Goal: Task Accomplishment & Management: Manage account settings

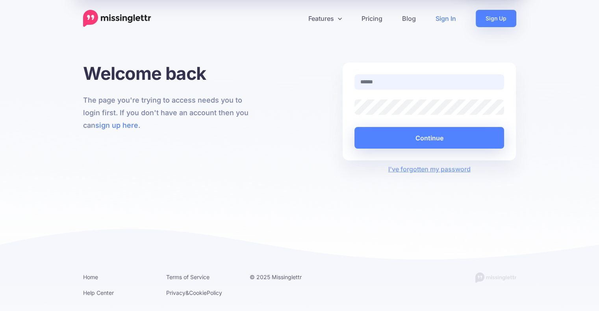
click at [408, 80] on input "text" at bounding box center [429, 81] width 150 height 15
click at [432, 170] on link "I've forgotten my password" at bounding box center [429, 169] width 82 height 8
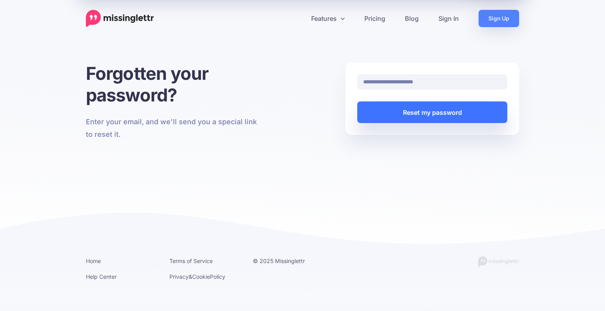
type input "**********"
click at [414, 107] on button "Reset my password" at bounding box center [432, 113] width 150 height 22
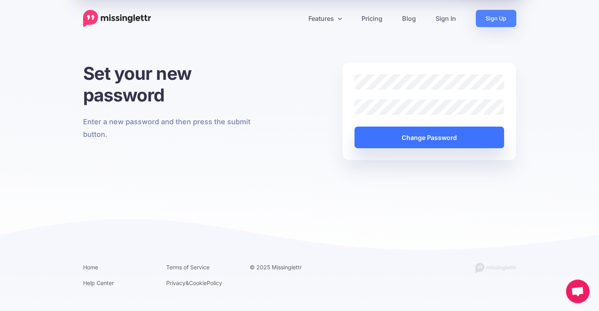
click at [420, 135] on button "Change Password" at bounding box center [429, 138] width 150 height 22
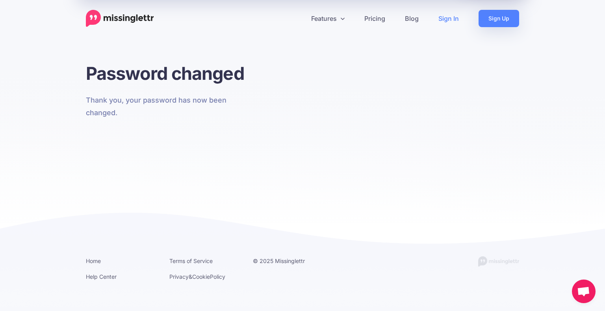
click at [447, 17] on link "Sign In" at bounding box center [448, 18] width 40 height 17
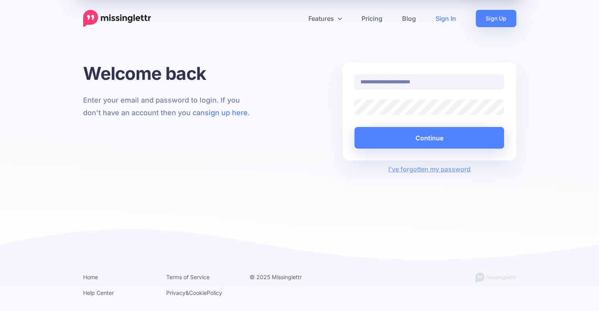
type input "**********"
click at [354, 127] on button "Continue" at bounding box center [429, 138] width 150 height 22
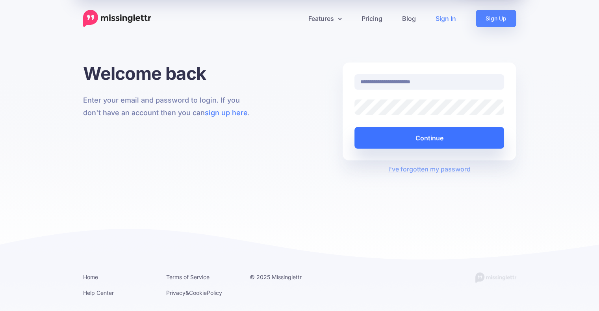
click at [425, 136] on button "Continue" at bounding box center [429, 138] width 150 height 22
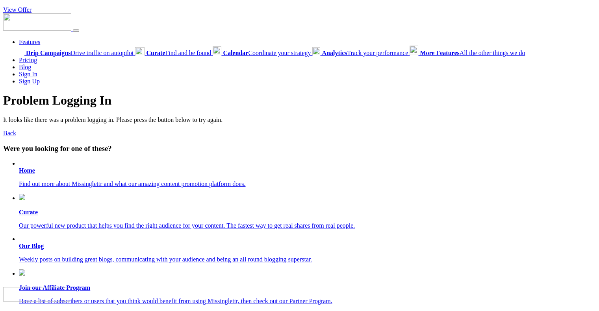
click at [8, 134] on link "Back" at bounding box center [9, 133] width 13 height 7
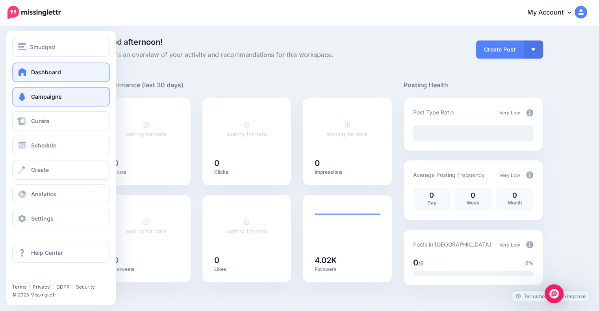
click at [50, 102] on link "Campaigns" at bounding box center [61, 97] width 98 height 20
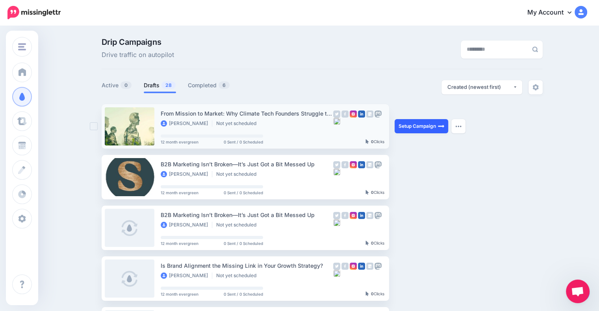
click at [420, 128] on link "Setup Campaign" at bounding box center [422, 126] width 54 height 14
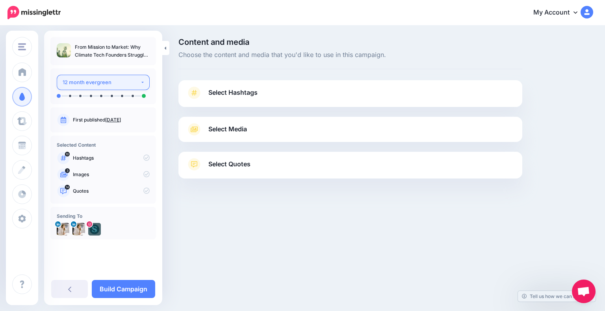
click at [110, 80] on div "12 month evergreen" at bounding box center [102, 82] width 78 height 9
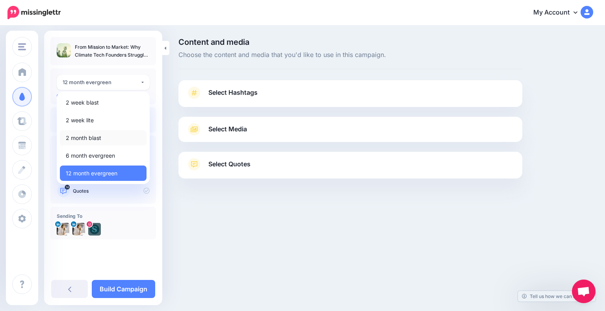
click at [94, 137] on span "2 month blast" at bounding box center [83, 137] width 35 height 9
select select "******"
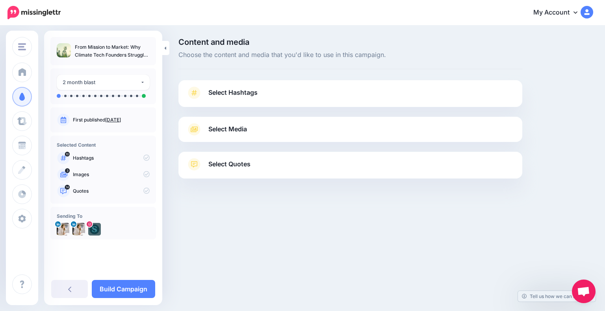
click at [228, 85] on div "Select Hashtags First let's make sure we're happy with the hashtags. Add, delet…" at bounding box center [350, 93] width 344 height 27
click at [225, 92] on span "Select Hashtags" at bounding box center [232, 92] width 49 height 11
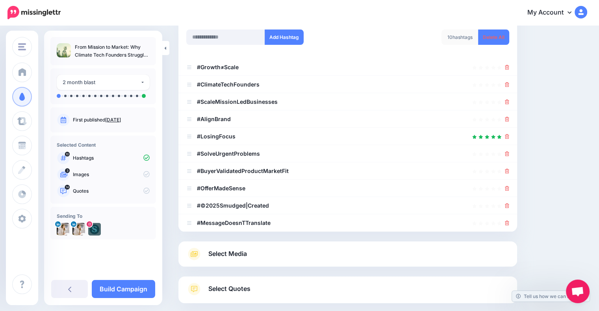
scroll to position [39, 0]
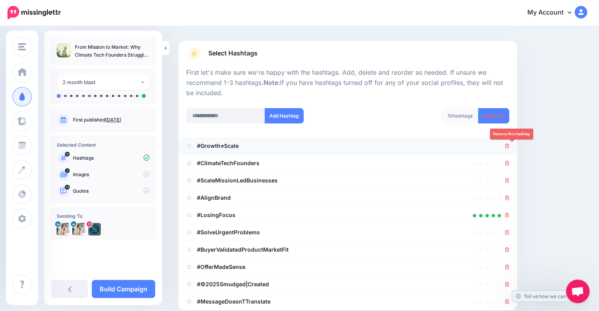
click at [509, 145] on icon at bounding box center [507, 146] width 4 height 5
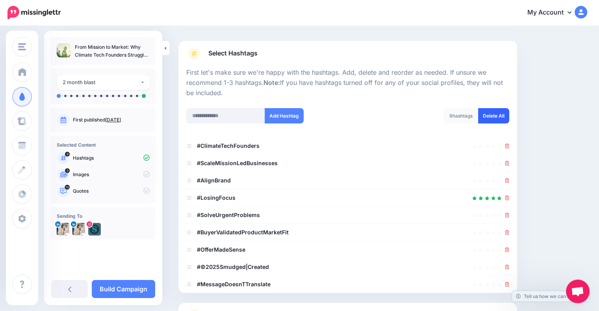
click at [506, 115] on link "Delete All" at bounding box center [493, 115] width 31 height 15
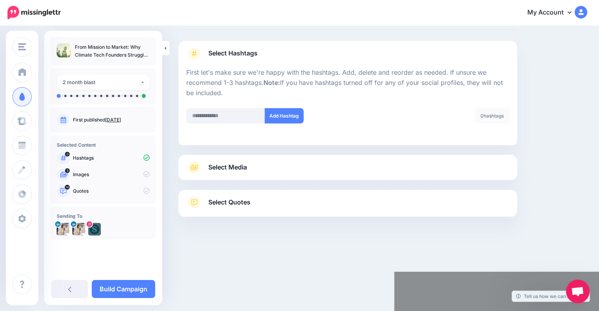
scroll to position [0, 0]
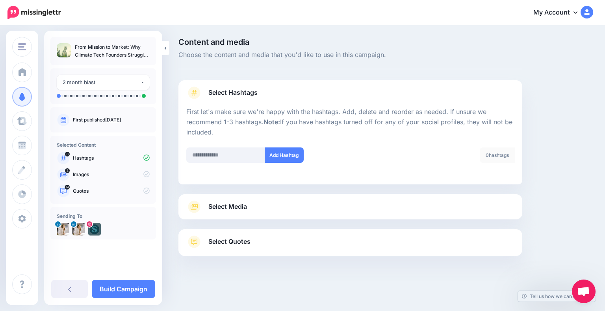
click at [191, 204] on icon at bounding box center [194, 207] width 14 height 13
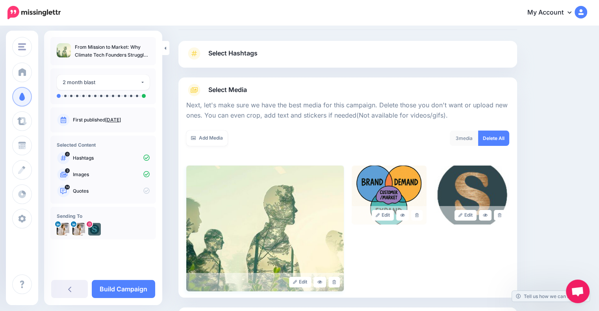
scroll to position [113, 0]
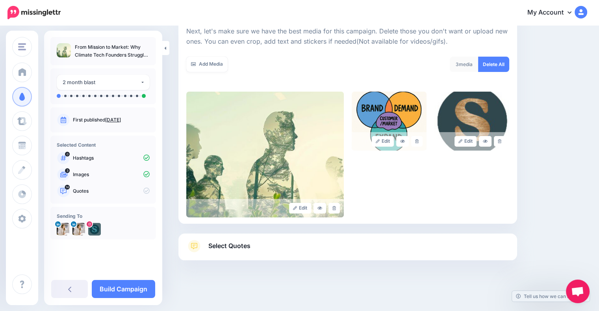
click at [243, 252] on span "Select Quotes" at bounding box center [229, 246] width 42 height 11
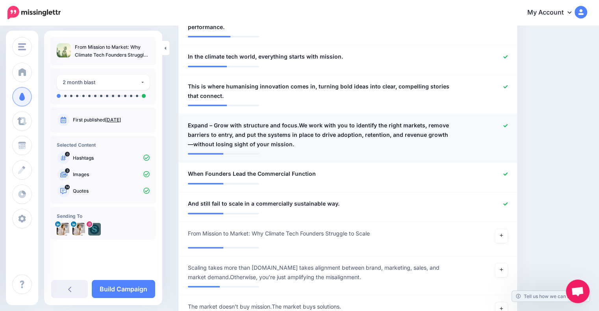
scroll to position [630, 0]
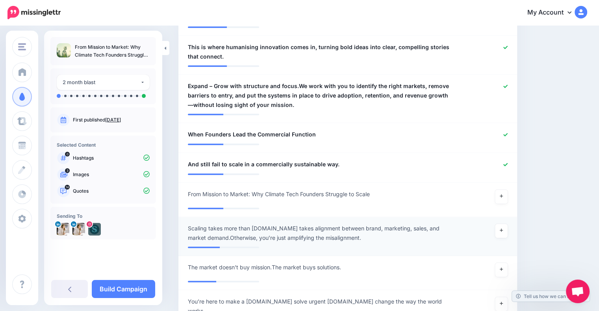
click at [319, 230] on span "Scaling takes more than [DOMAIN_NAME] takes alignment between brand, marketing,…" at bounding box center [320, 233] width 265 height 19
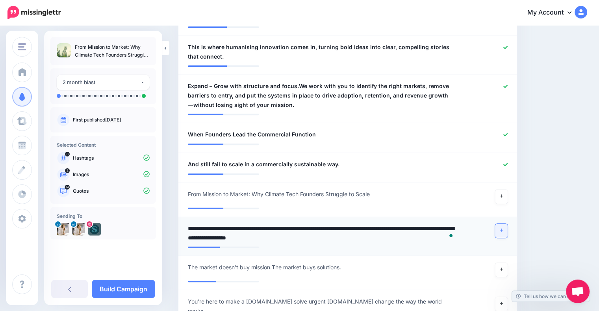
click at [503, 229] on icon at bounding box center [501, 230] width 3 height 3
